Goal: Information Seeking & Learning: Learn about a topic

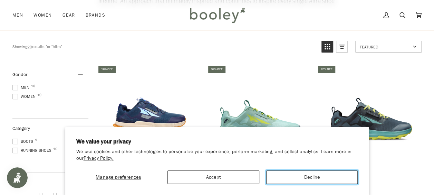
click at [303, 176] on button "Decline" at bounding box center [312, 176] width 92 height 13
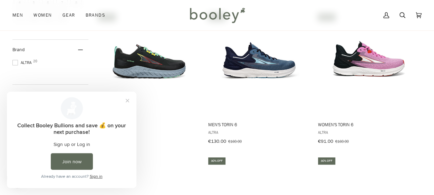
scroll to position [310, 0]
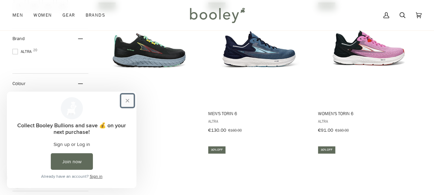
click at [127, 99] on button "Close prompt" at bounding box center [127, 100] width 12 height 12
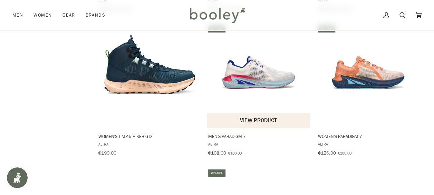
scroll to position [1000, 0]
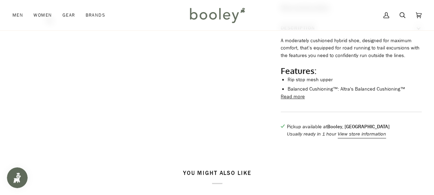
scroll to position [207, 0]
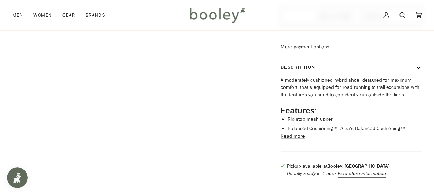
click at [291, 140] on button "Read more" at bounding box center [292, 136] width 24 height 8
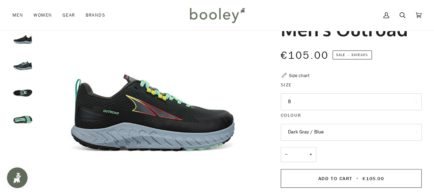
scroll to position [34, 0]
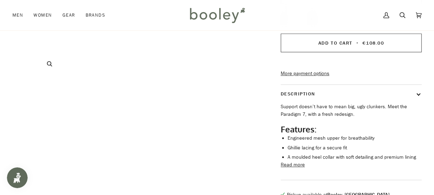
scroll to position [241, 0]
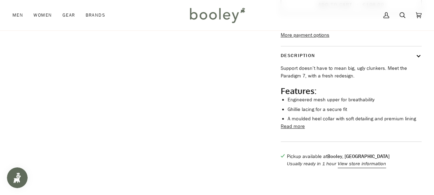
click at [294, 130] on button "Read more" at bounding box center [292, 126] width 24 height 8
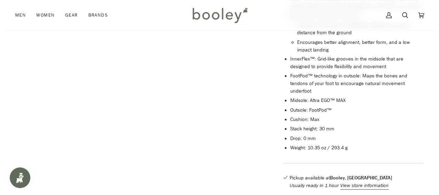
scroll to position [448, 0]
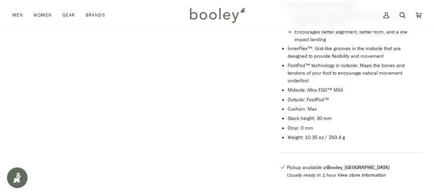
click at [343, 176] on button "View store information" at bounding box center [361, 175] width 48 height 8
